Goal: Information Seeking & Learning: Understand process/instructions

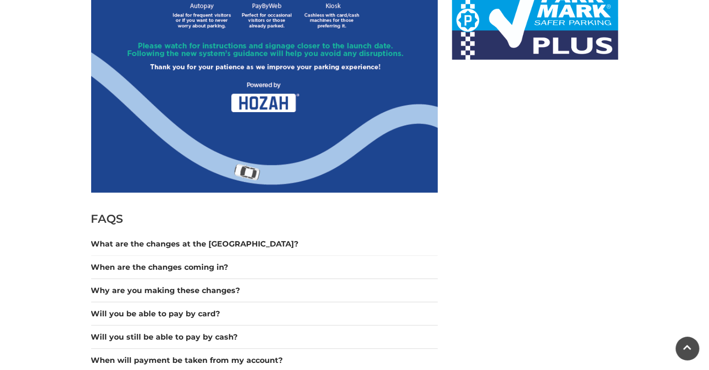
scroll to position [648, 0]
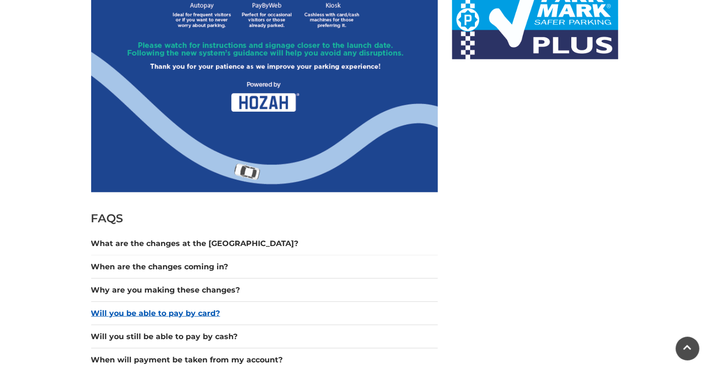
click at [164, 317] on button "Will you be able to pay by card?" at bounding box center [264, 313] width 347 height 11
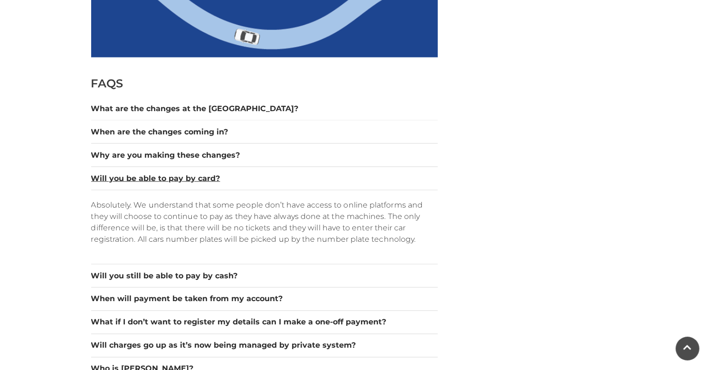
scroll to position [897, 0]
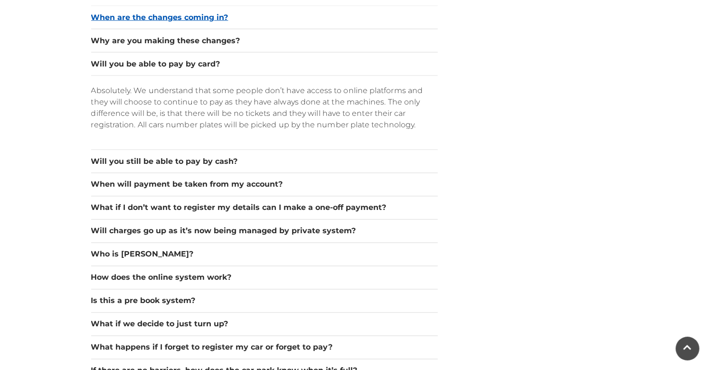
drag, startPoint x: 205, startPoint y: 12, endPoint x: 205, endPoint y: 17, distance: 4.8
click at [205, 17] on button "When are the changes coming in?" at bounding box center [264, 17] width 347 height 11
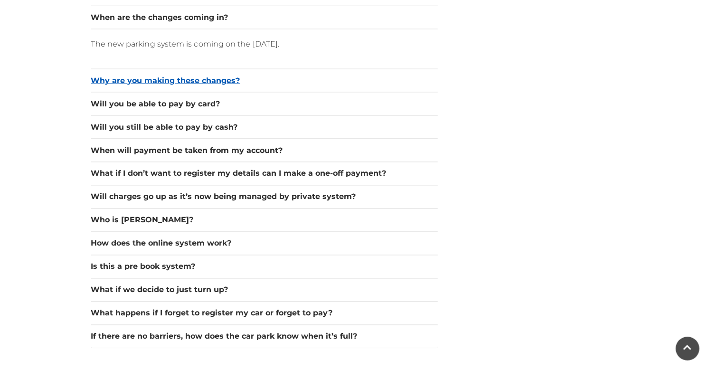
click at [171, 77] on button "Why are you making these changes?" at bounding box center [264, 80] width 347 height 11
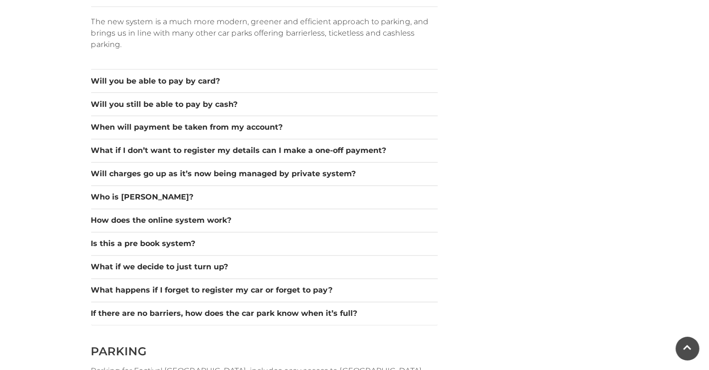
scroll to position [947, 0]
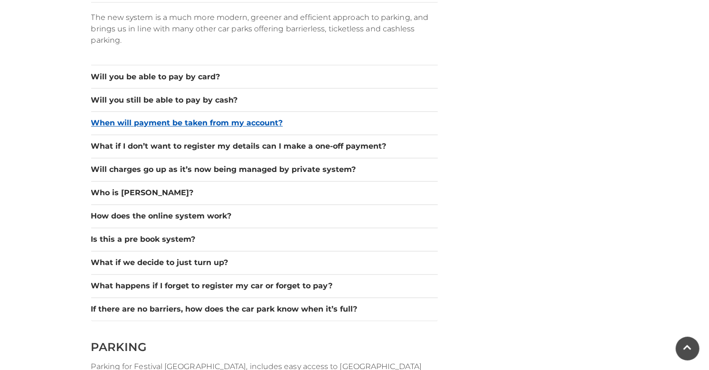
click at [133, 120] on button "When will payment be taken from my account?" at bounding box center [264, 123] width 347 height 11
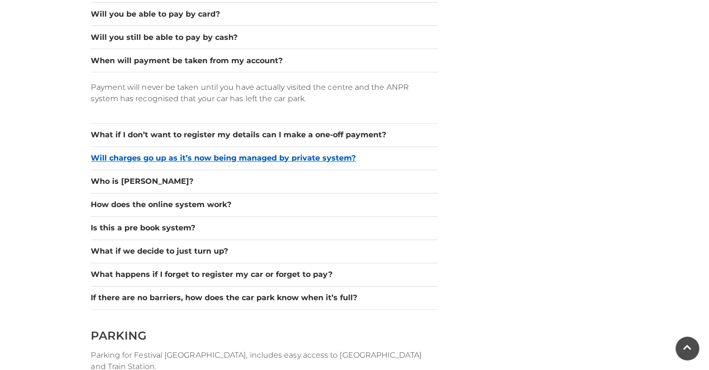
click at [187, 158] on button "Will charges go up as it’s now being managed by private system?" at bounding box center [264, 158] width 347 height 11
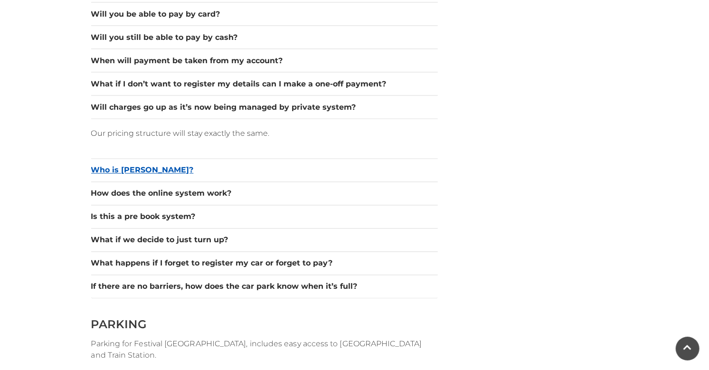
click at [116, 168] on button "Who is [PERSON_NAME]?" at bounding box center [264, 170] width 347 height 11
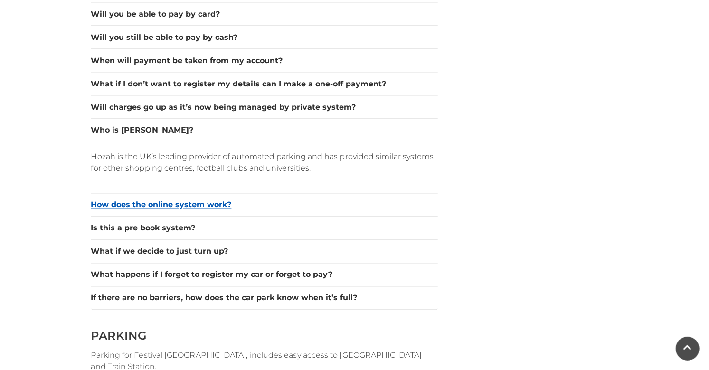
click at [165, 202] on button "How does the online system work?" at bounding box center [264, 204] width 347 height 11
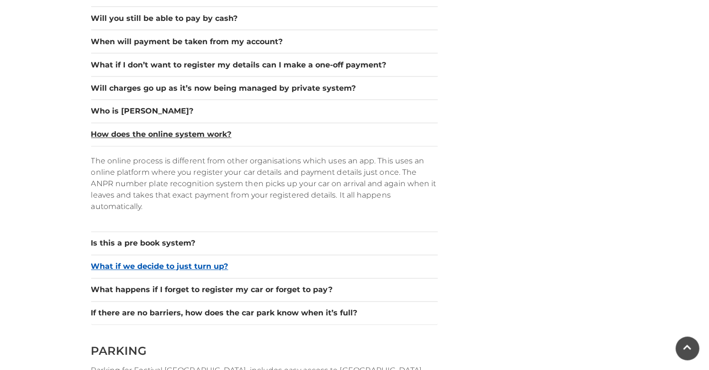
scroll to position [997, 0]
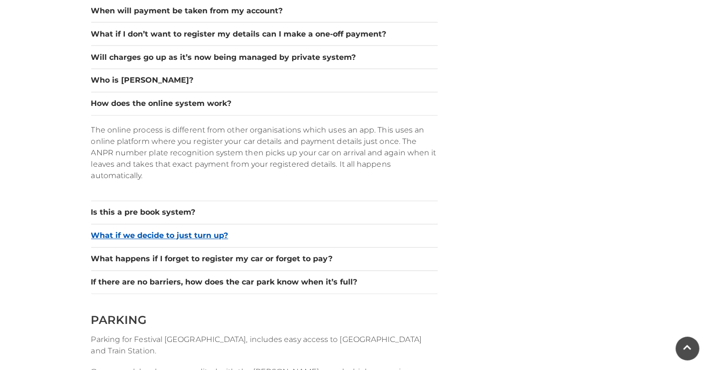
click at [138, 230] on button "What if we decide to just turn up?" at bounding box center [264, 235] width 347 height 11
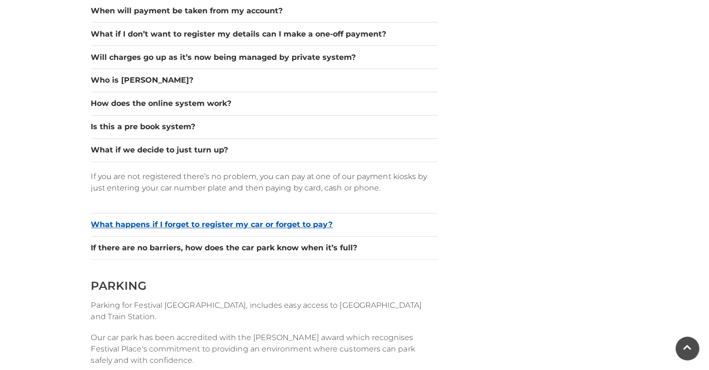
click at [228, 219] on button "What happens if I forget to register my car or forget to pay?" at bounding box center [264, 224] width 347 height 11
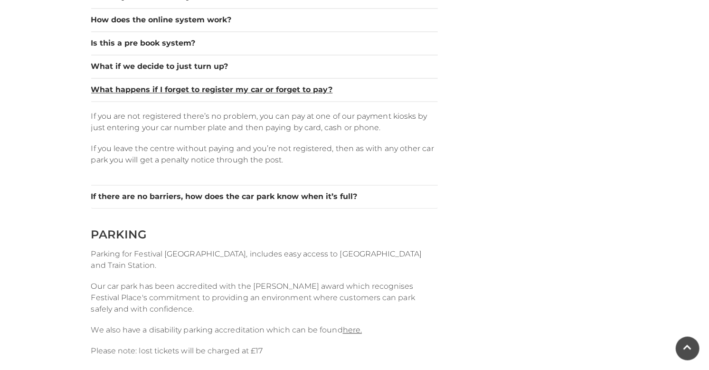
scroll to position [1097, 0]
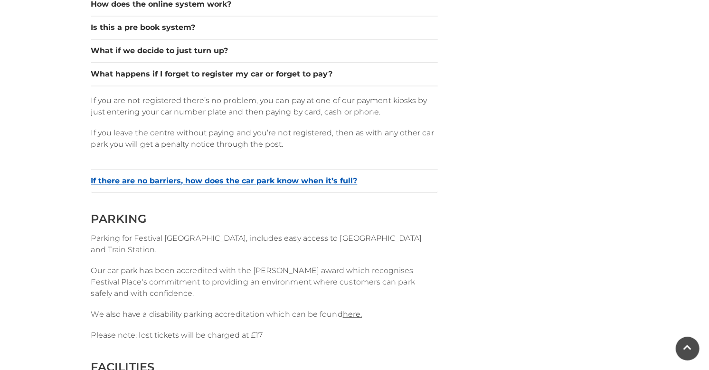
click at [202, 175] on button "If there are no barriers, how does the car park know when it’s full?" at bounding box center [264, 180] width 347 height 11
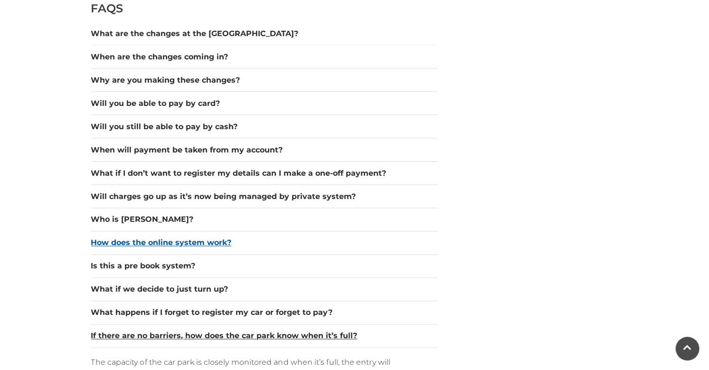
scroll to position [848, 0]
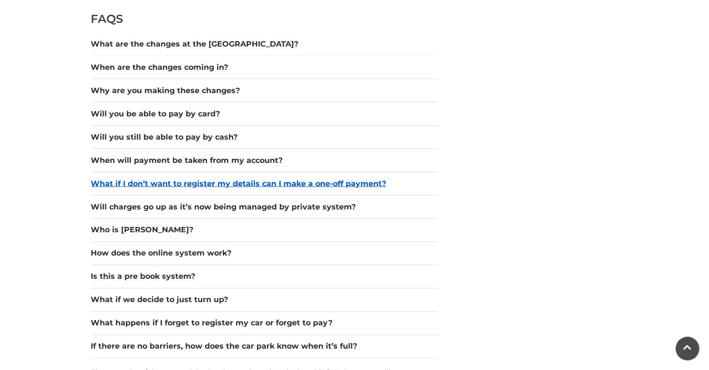
click at [161, 178] on button "What if I don’t want to register my details can I make a one-off payment?" at bounding box center [264, 183] width 347 height 11
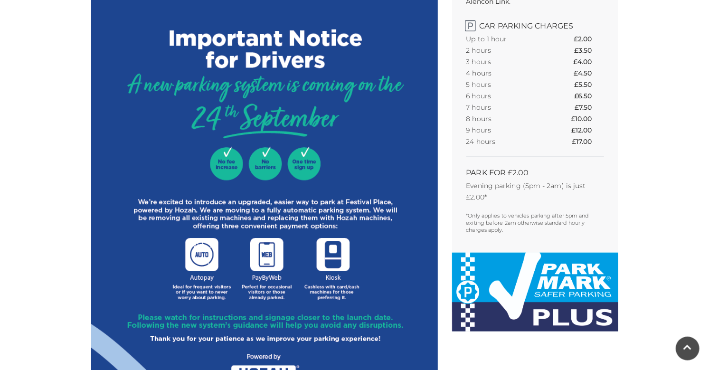
scroll to position [349, 0]
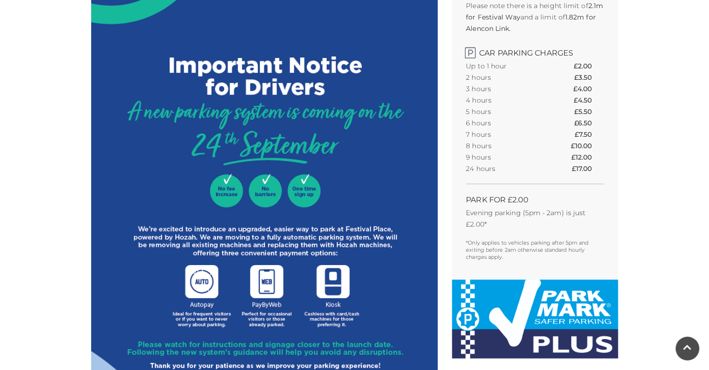
click at [269, 295] on img at bounding box center [264, 211] width 347 height 560
click at [262, 313] on img at bounding box center [264, 211] width 347 height 560
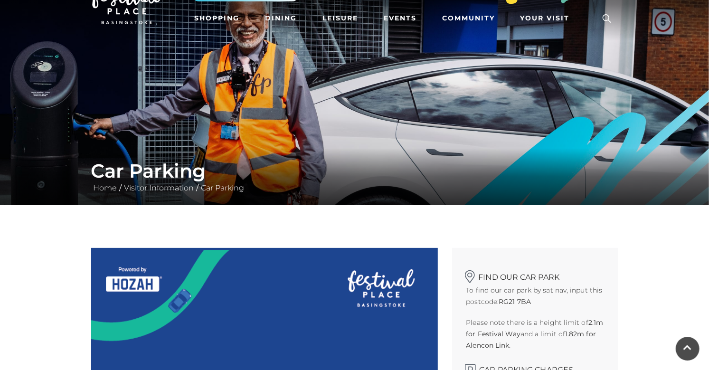
scroll to position [0, 0]
